Goal: Transaction & Acquisition: Purchase product/service

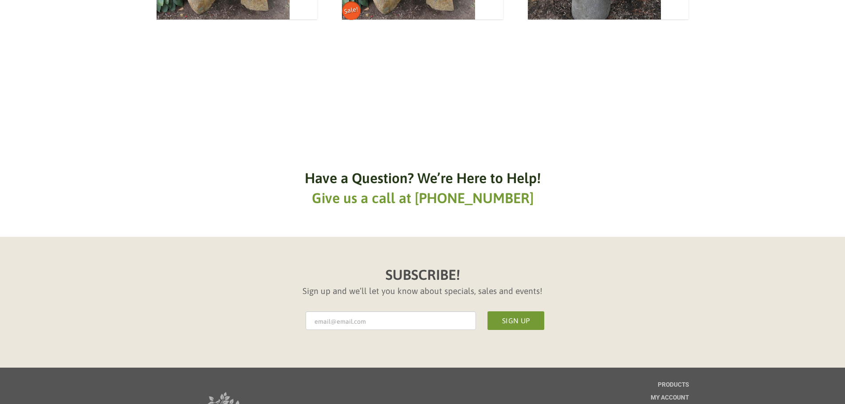
scroll to position [842, 0]
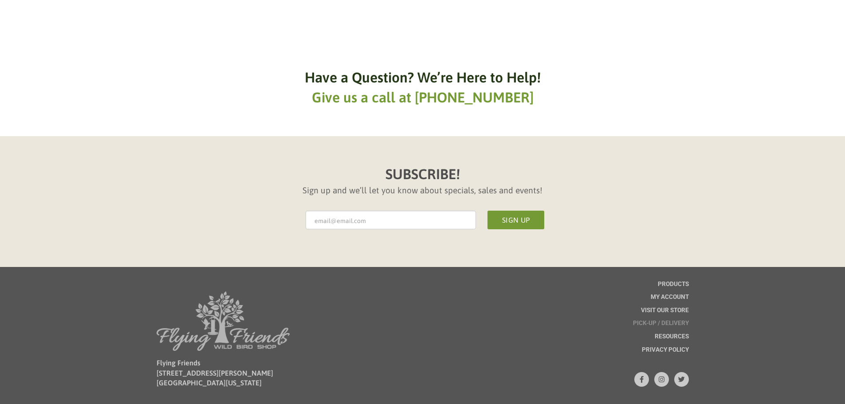
click at [661, 323] on span "Pick-up / Delivery" at bounding box center [661, 323] width 56 height 6
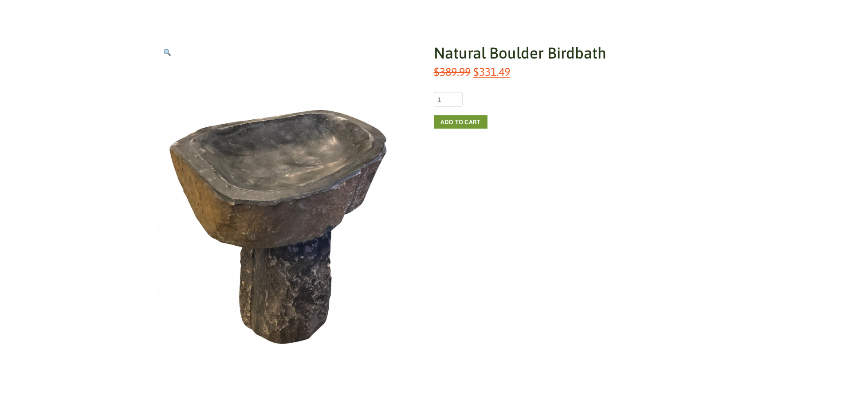
scroll to position [133, 0]
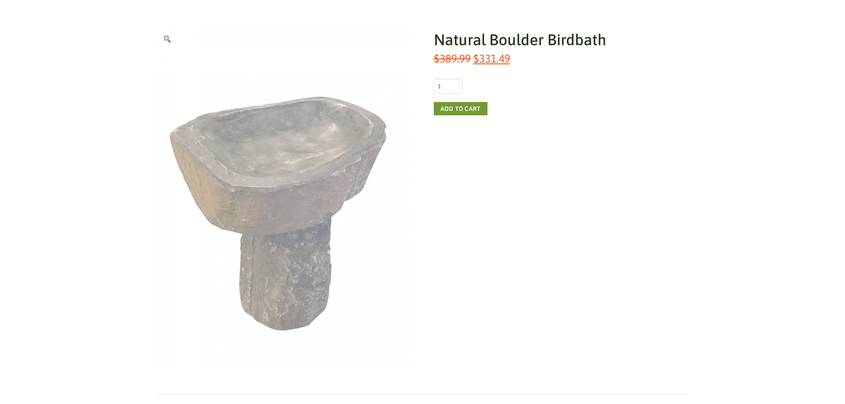
click at [294, 153] on img at bounding box center [284, 199] width 255 height 340
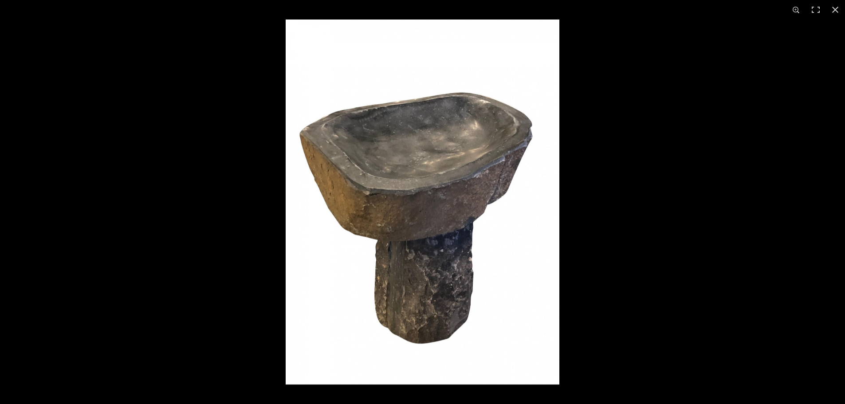
click at [294, 153] on img at bounding box center [423, 202] width 274 height 365
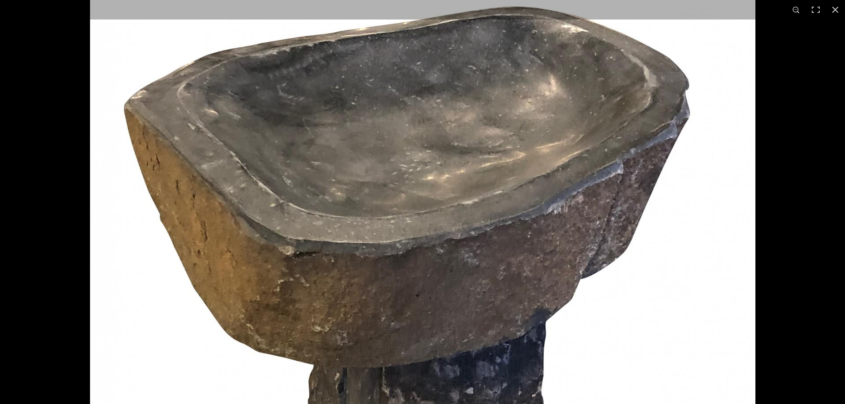
click at [294, 153] on img at bounding box center [422, 272] width 665 height 887
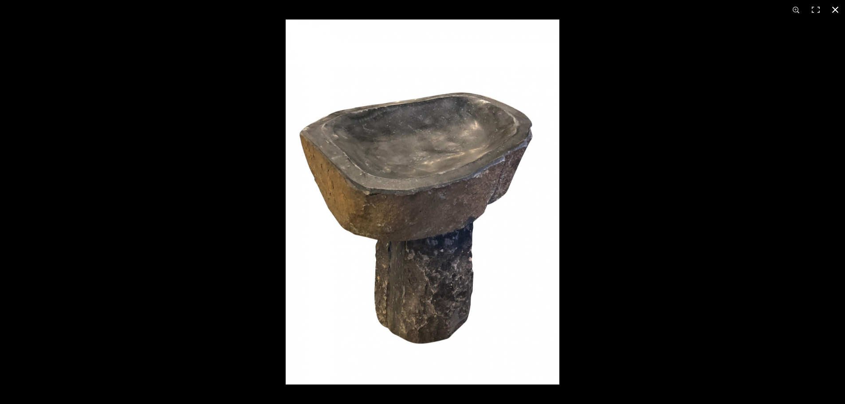
click at [637, 146] on div at bounding box center [708, 222] width 845 height 404
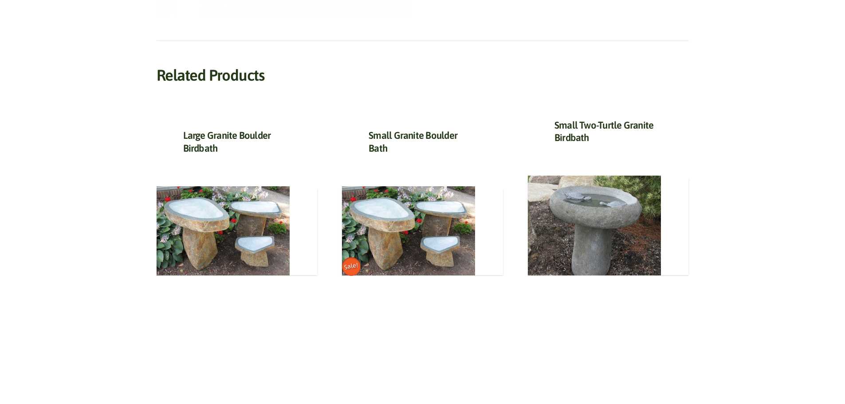
scroll to position [488, 0]
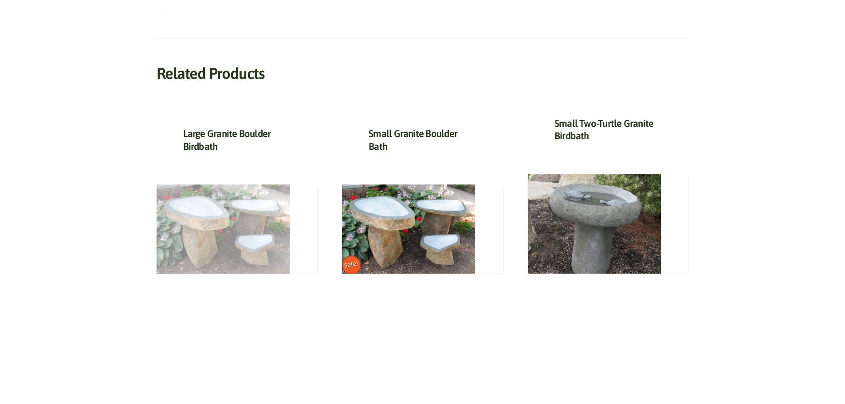
click at [187, 233] on img at bounding box center [223, 229] width 133 height 90
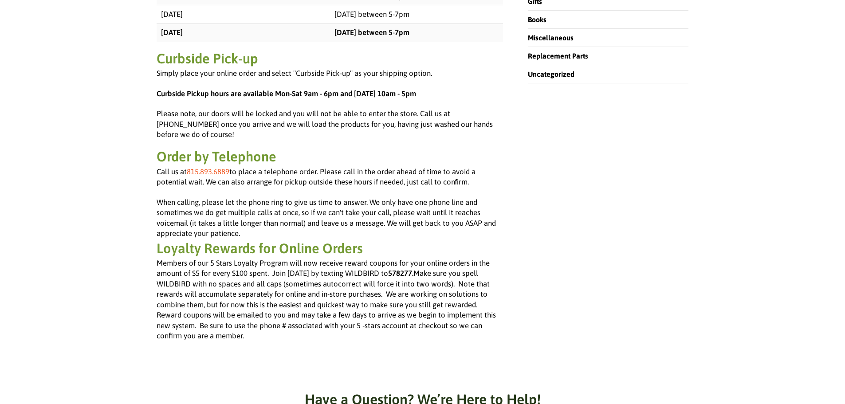
scroll to position [399, 0]
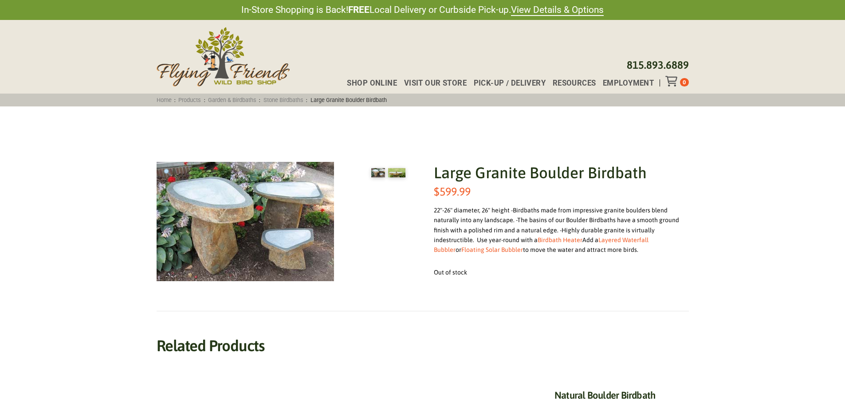
click at [395, 176] on img at bounding box center [396, 172] width 17 height 9
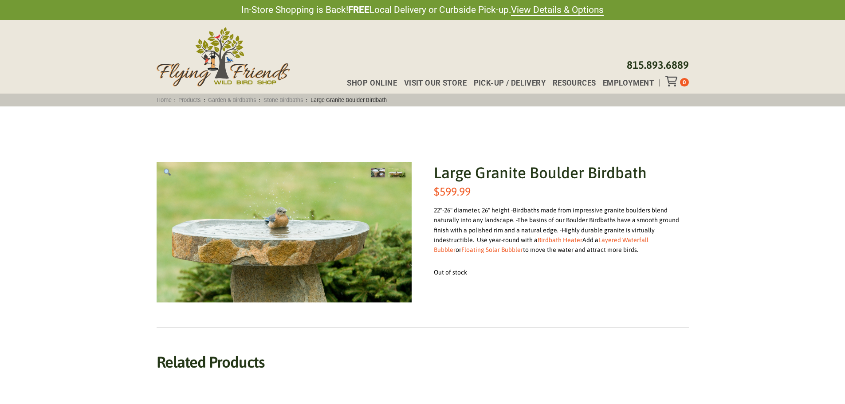
click at [376, 175] on img at bounding box center [378, 172] width 14 height 9
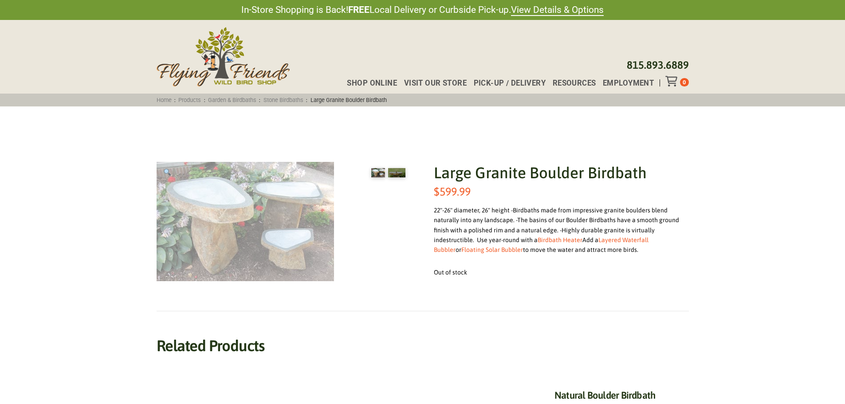
click at [211, 217] on img at bounding box center [245, 221] width 177 height 119
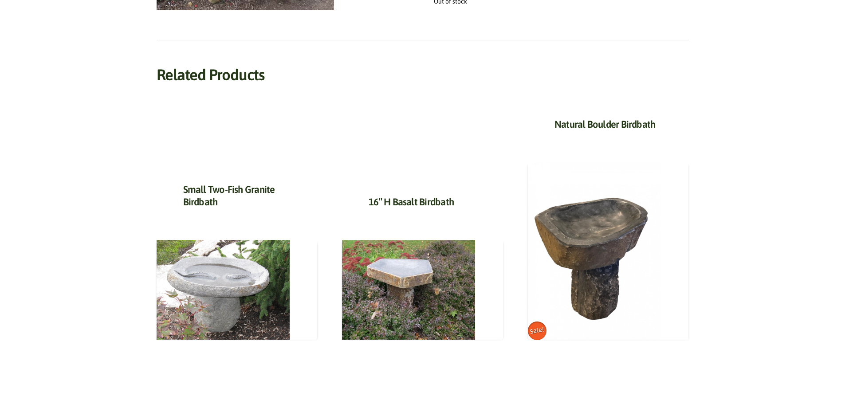
scroll to position [310, 0]
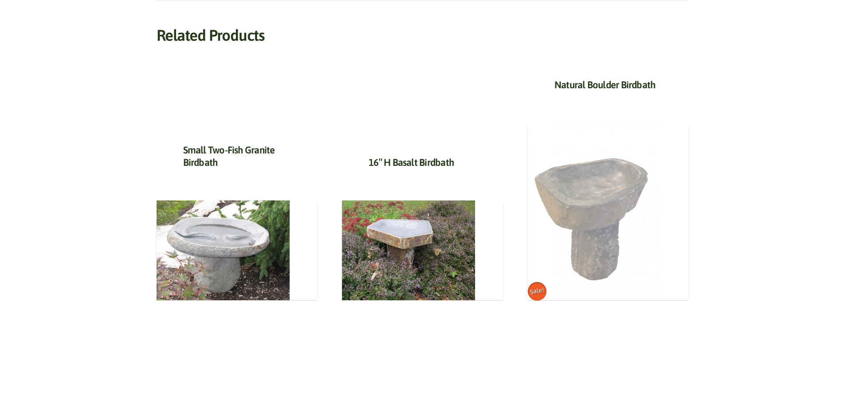
click at [623, 193] on img at bounding box center [594, 211] width 133 height 177
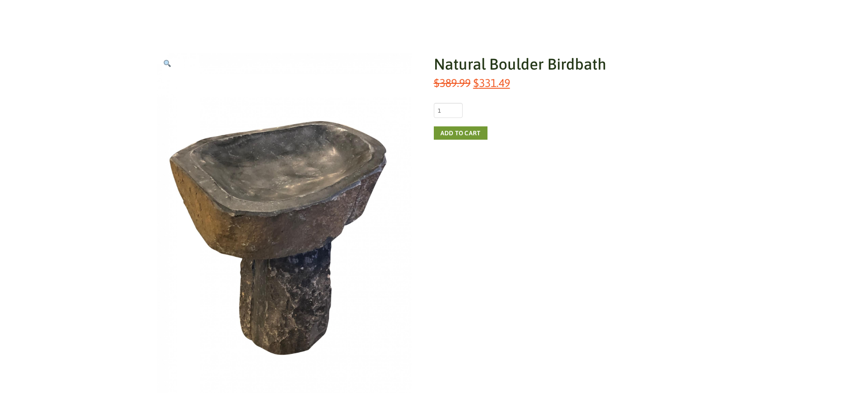
scroll to position [89, 0]
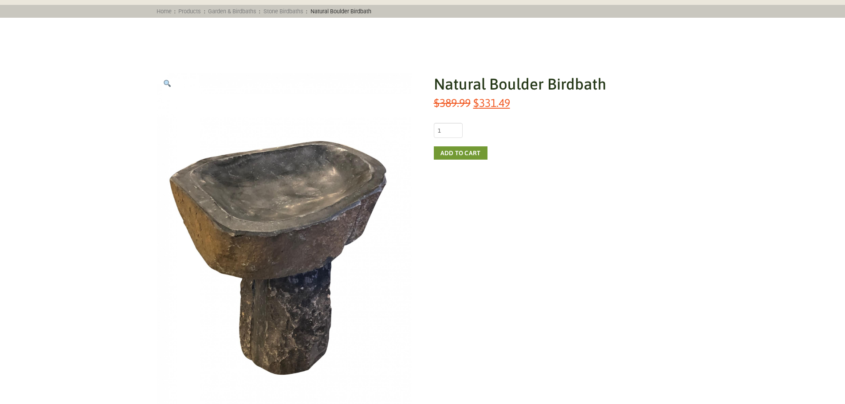
click at [484, 104] on bdi "$ 331.49" at bounding box center [491, 102] width 37 height 13
